Goal: Task Accomplishment & Management: Manage account settings

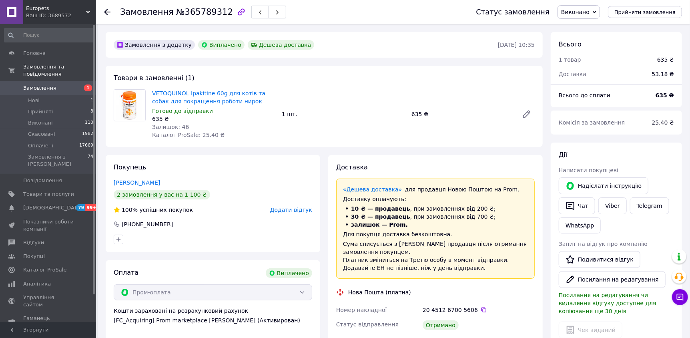
scroll to position [50, 0]
click at [36, 190] on span "Товари та послуги" at bounding box center [48, 193] width 51 height 7
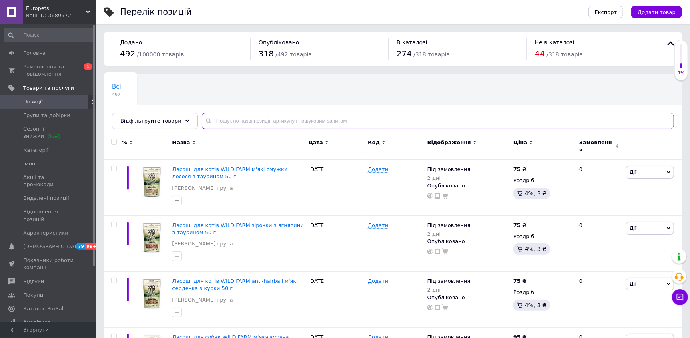
click at [284, 125] on input "text" at bounding box center [438, 121] width 472 height 16
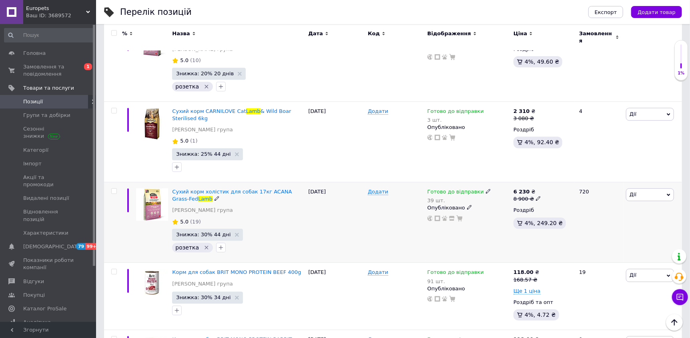
scroll to position [1280, 0]
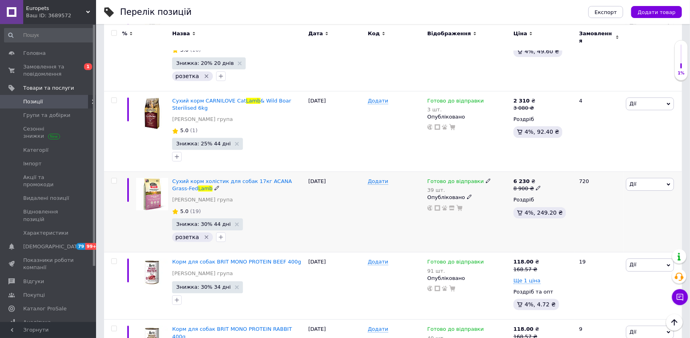
type input "lamb"
click at [634, 181] on span "Дії" at bounding box center [632, 184] width 7 height 6
click at [536, 185] on icon at bounding box center [538, 187] width 5 height 5
drag, startPoint x: 561, startPoint y: 142, endPoint x: 547, endPoint y: 142, distance: 14.4
click at [547, 168] on input "8900" at bounding box center [574, 176] width 61 height 16
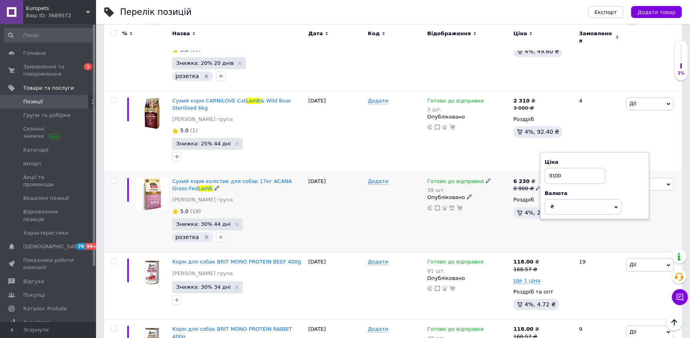
type input "9100"
click at [499, 199] on div "Готово до відправки 39 шт. Опубліковано" at bounding box center [468, 212] width 86 height 80
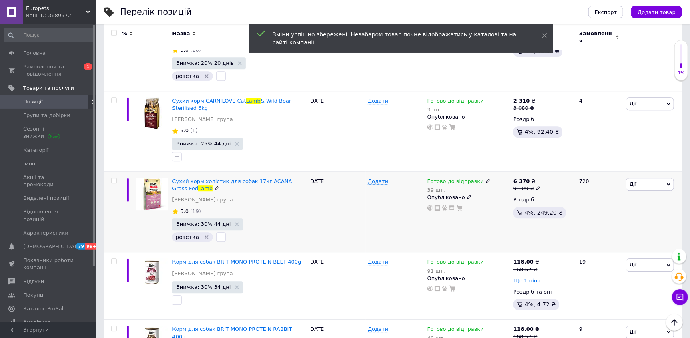
click at [536, 186] on use at bounding box center [538, 188] width 4 height 4
drag, startPoint x: 552, startPoint y: 140, endPoint x: 572, endPoint y: 140, distance: 19.6
click at [572, 168] on input "9100" at bounding box center [574, 176] width 61 height 16
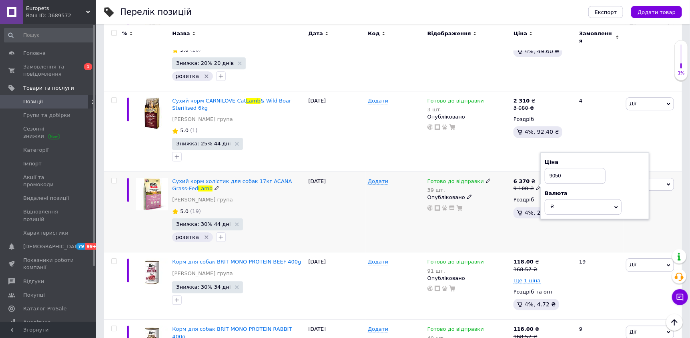
type input "9050"
click at [507, 205] on div "Готово до відправки 39 шт. Опубліковано" at bounding box center [468, 212] width 86 height 80
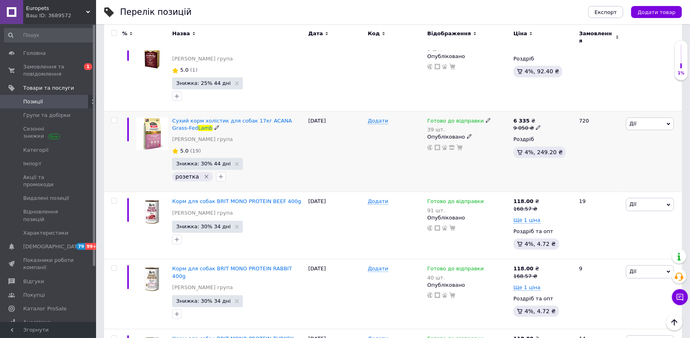
scroll to position [1360, 0]
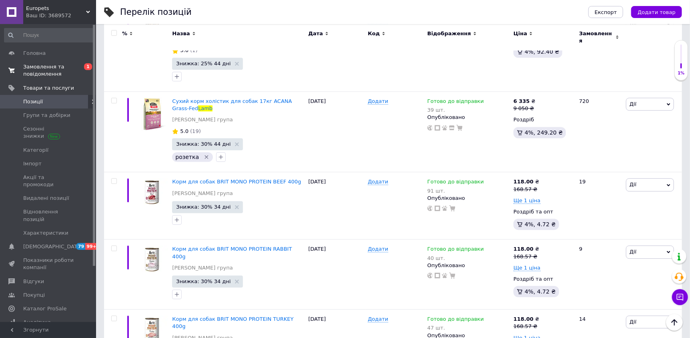
click at [40, 72] on span "Замовлення та повідомлення" at bounding box center [48, 70] width 51 height 14
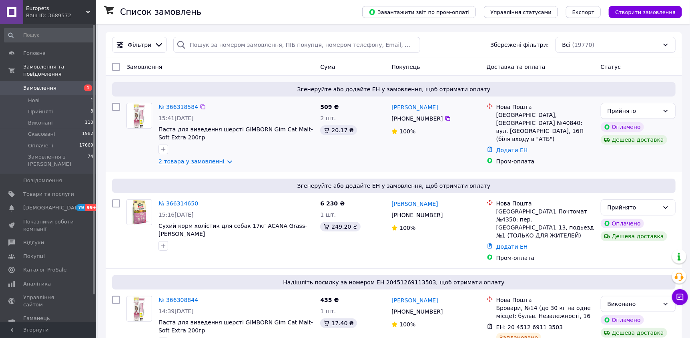
click at [220, 163] on link "2 товара у замовленні" at bounding box center [191, 161] width 66 height 6
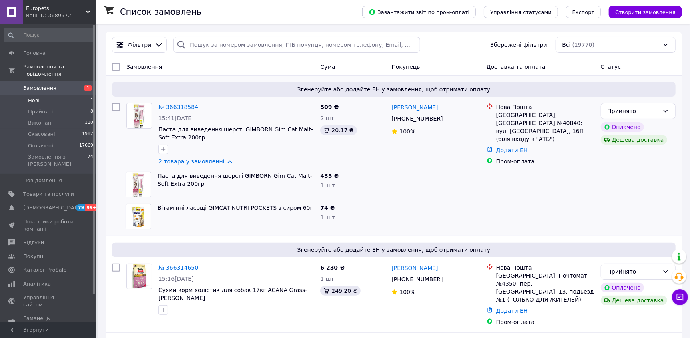
click at [49, 95] on li "Нові 1" at bounding box center [49, 100] width 98 height 11
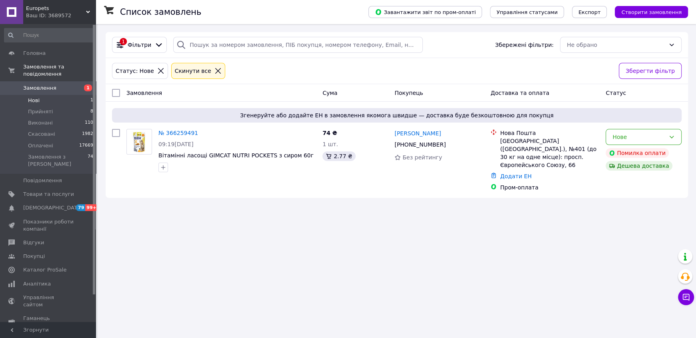
click at [49, 84] on span "Замовлення" at bounding box center [39, 87] width 33 height 7
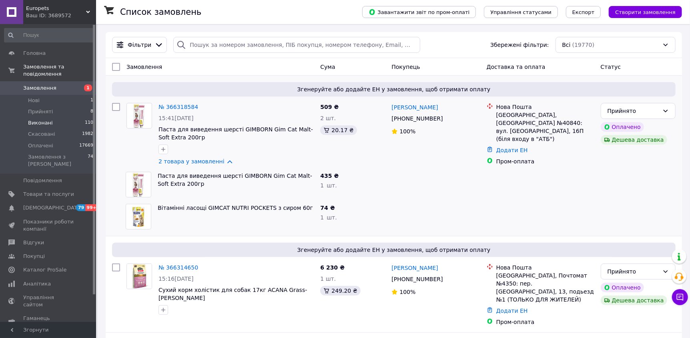
click at [52, 117] on li "Виконані 110" at bounding box center [49, 122] width 98 height 11
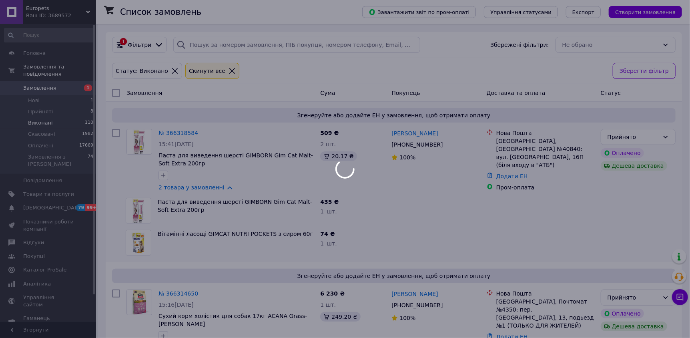
click at [49, 107] on div at bounding box center [345, 169] width 690 height 338
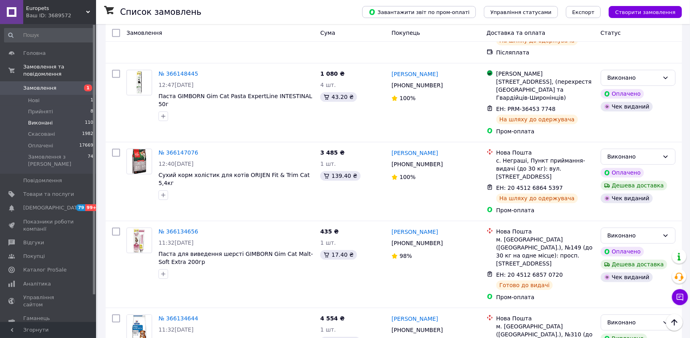
scroll to position [1520, 0]
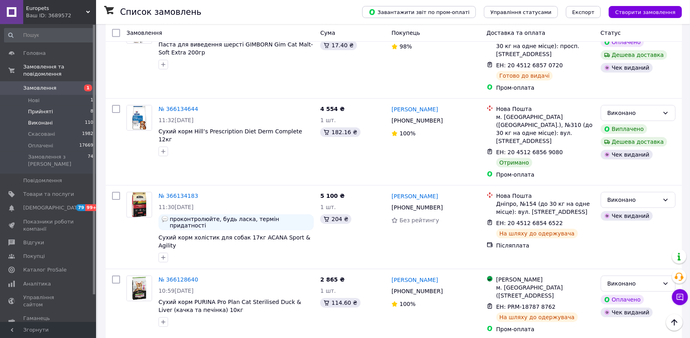
click at [36, 108] on span "Прийняті" at bounding box center [40, 111] width 25 height 7
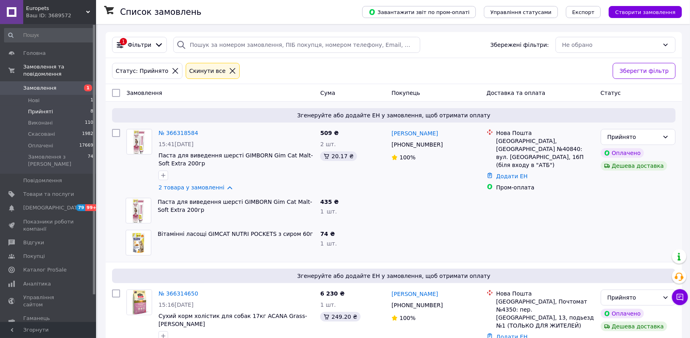
click at [50, 84] on span "Замовлення" at bounding box center [39, 87] width 33 height 7
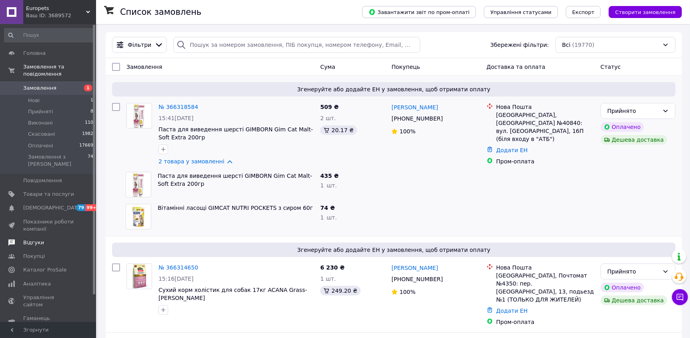
click at [40, 239] on span "Відгуки" at bounding box center [48, 242] width 51 height 7
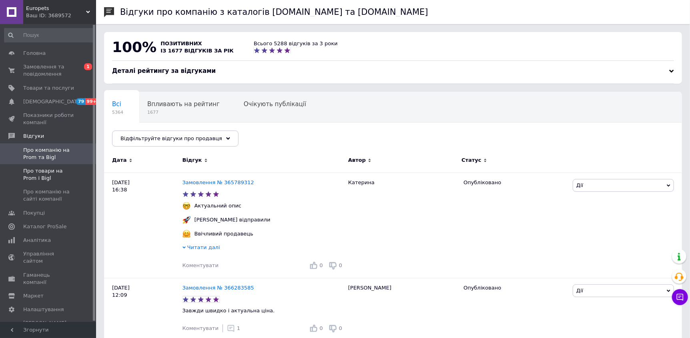
click at [62, 172] on span "Про товари на Prom і Bigl" at bounding box center [48, 174] width 51 height 14
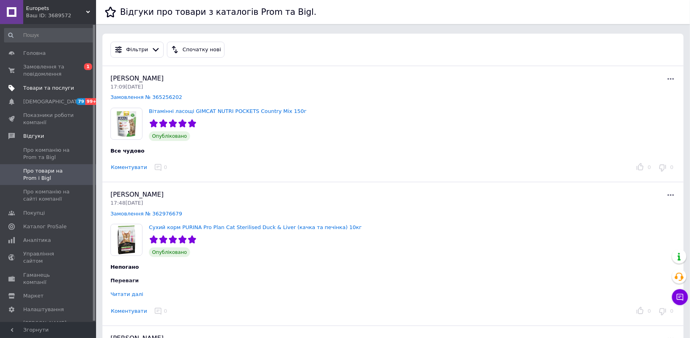
click at [40, 84] on span "Товари та послуги" at bounding box center [48, 87] width 51 height 7
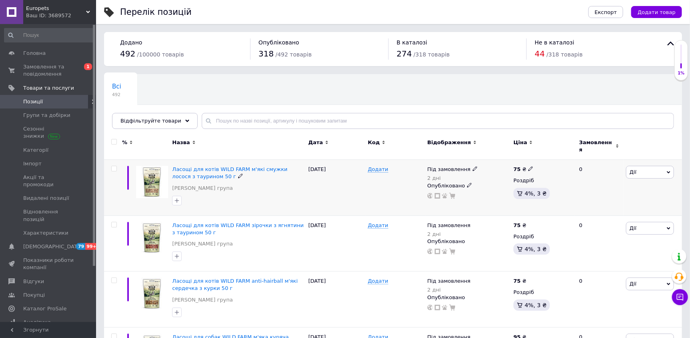
click at [640, 172] on span "Дії" at bounding box center [650, 172] width 48 height 13
click at [611, 208] on li "Копіювати" at bounding box center [620, 209] width 106 height 11
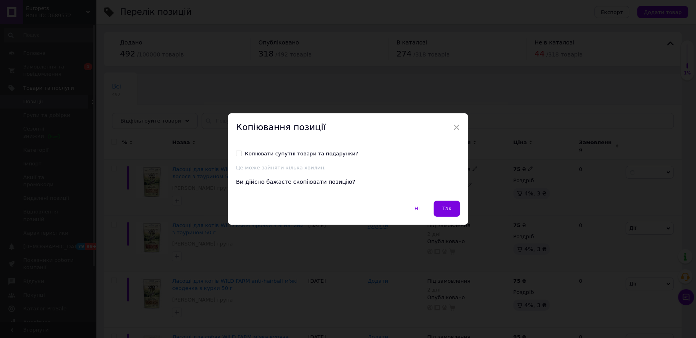
click at [449, 210] on span "Так" at bounding box center [447, 208] width 10 height 6
